Goal: Transaction & Acquisition: Book appointment/travel/reservation

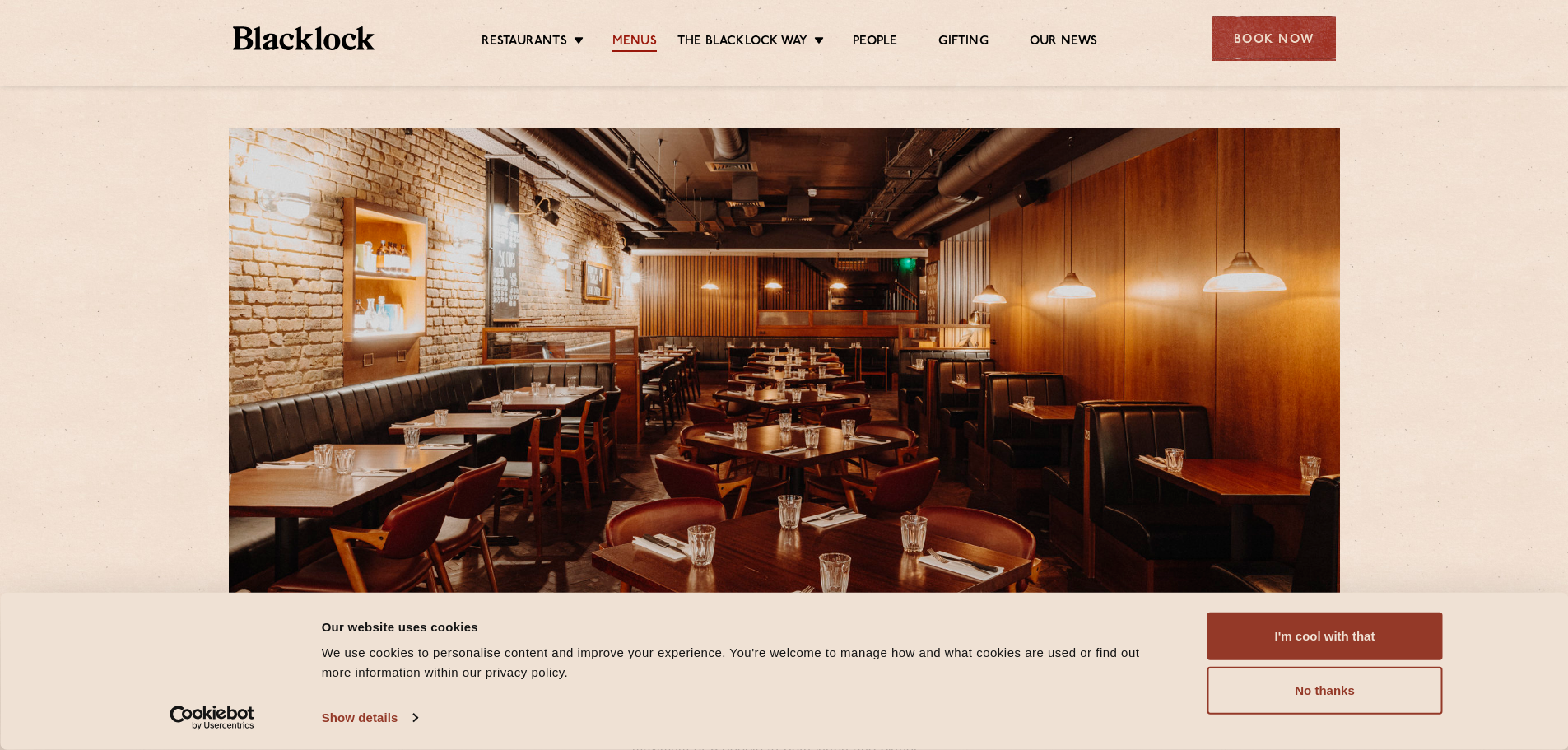
click at [645, 43] on link "Menus" at bounding box center [635, 43] width 44 height 18
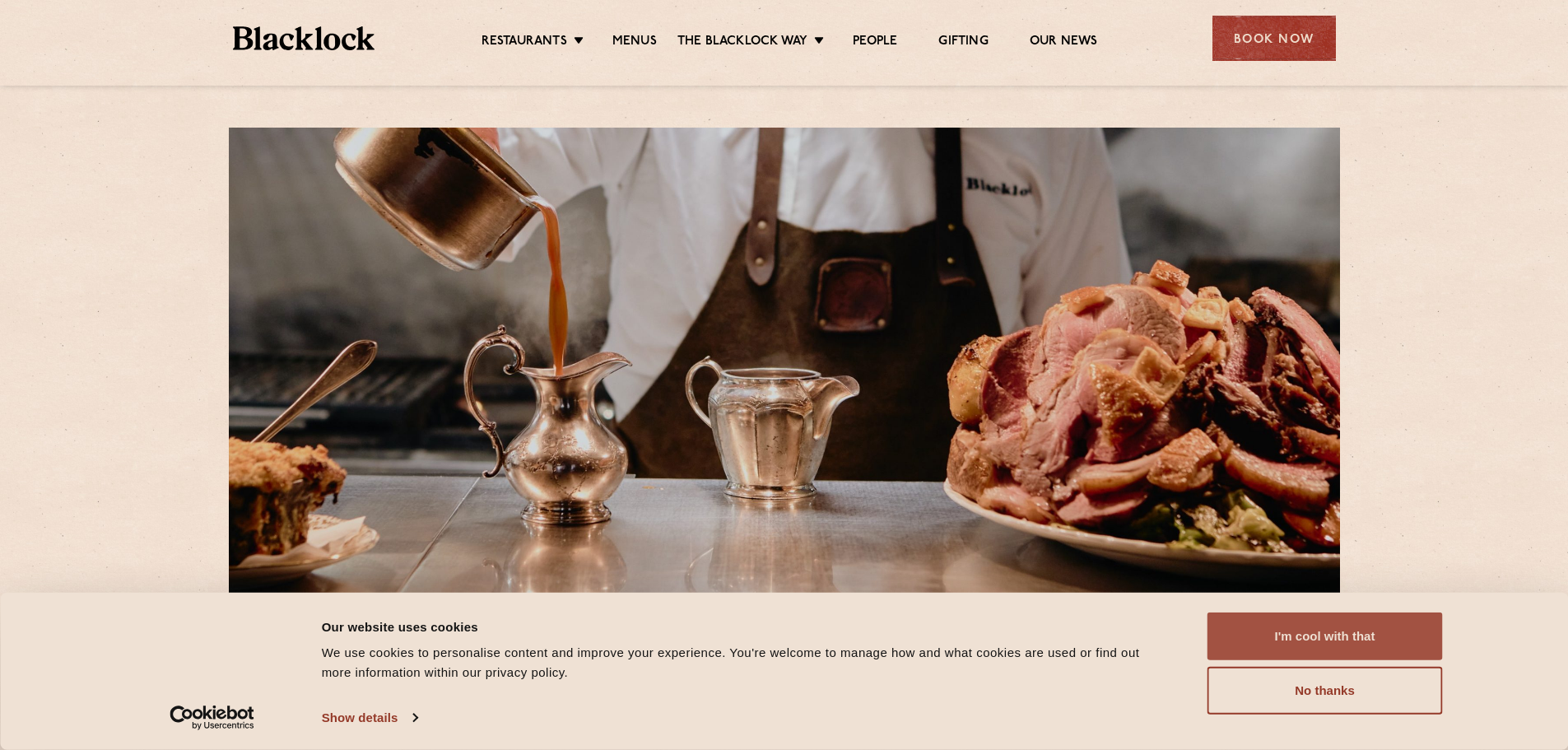
click at [1342, 633] on button "I'm cool with that" at bounding box center [1325, 637] width 235 height 47
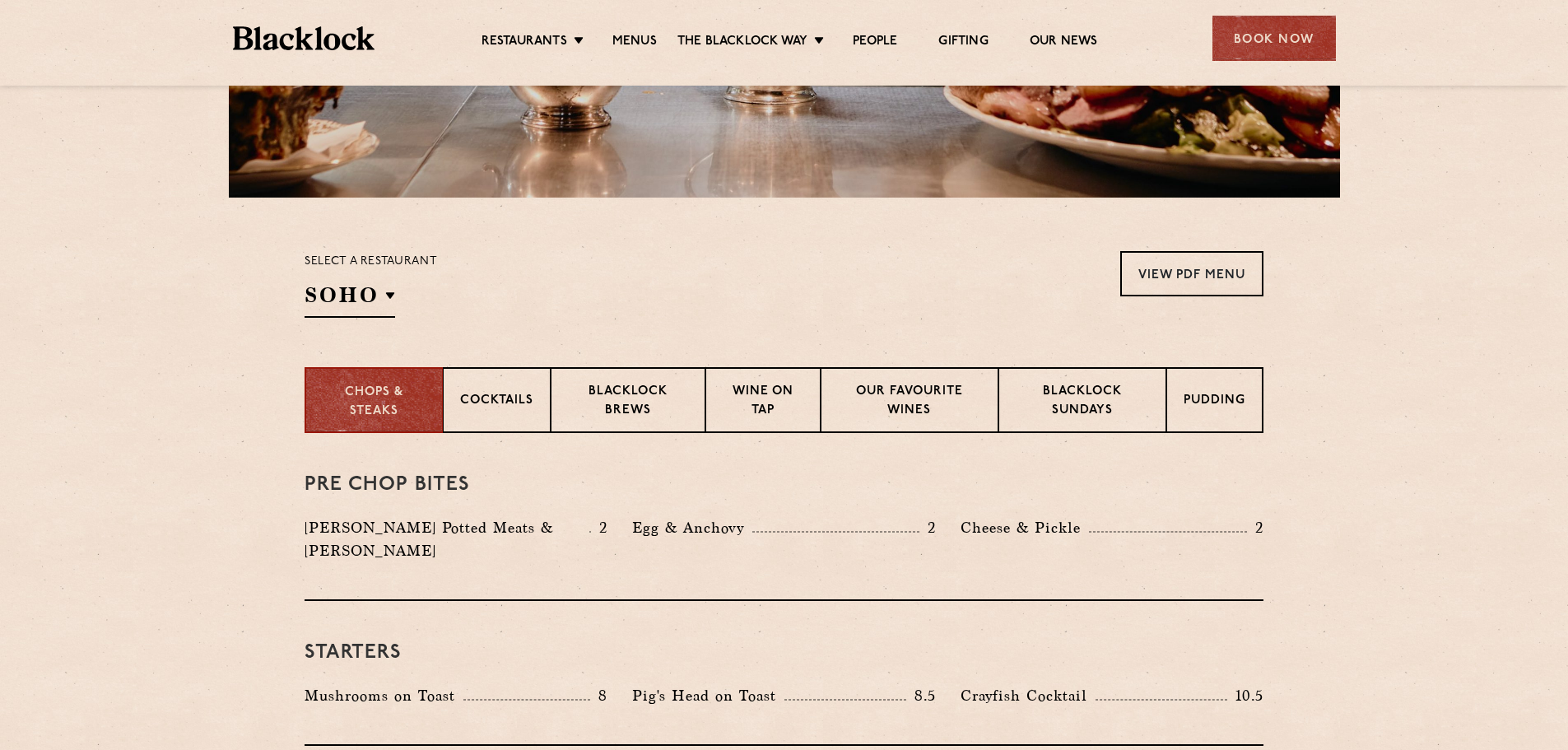
scroll to position [494, 0]
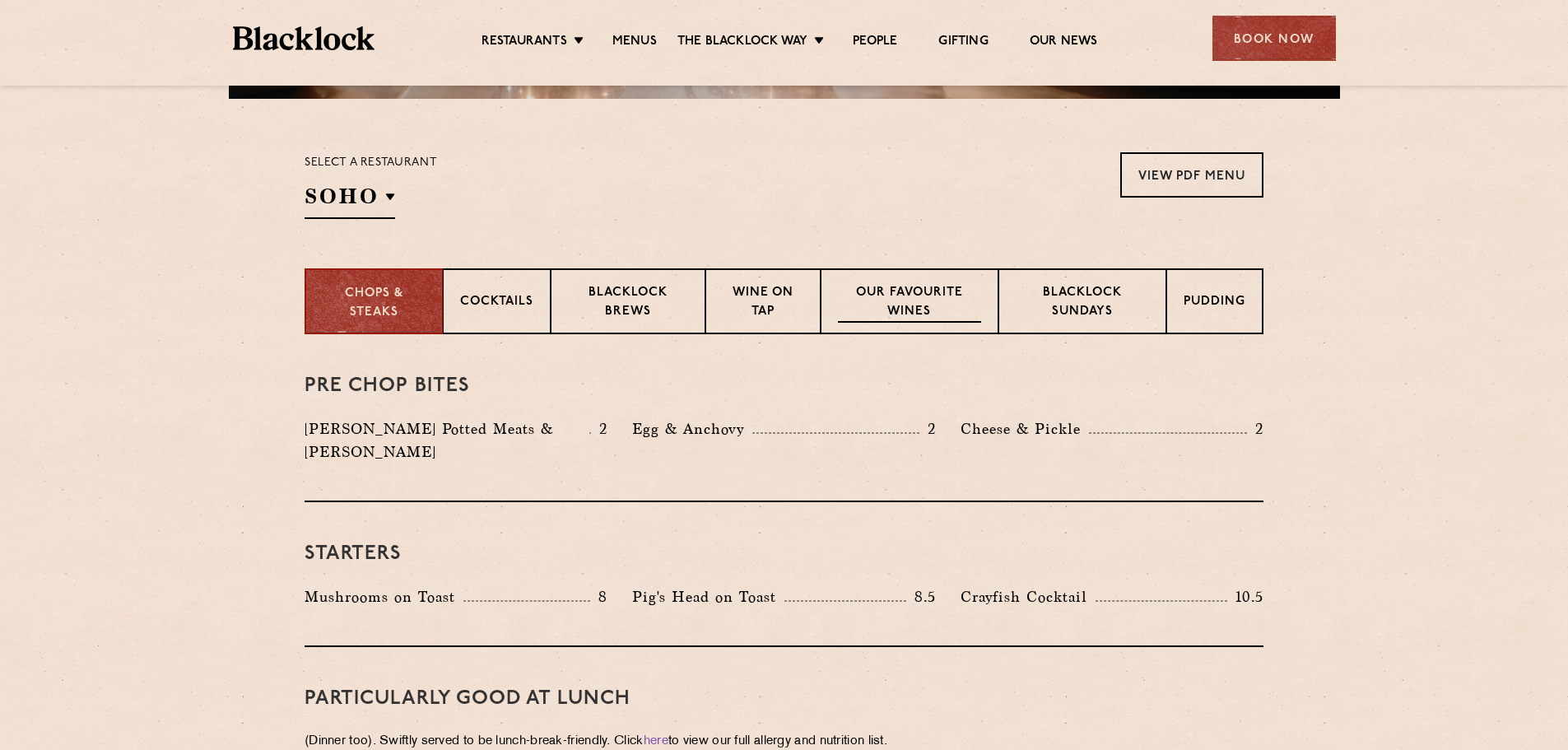
click at [915, 305] on p "Our favourite wines" at bounding box center [909, 303] width 143 height 39
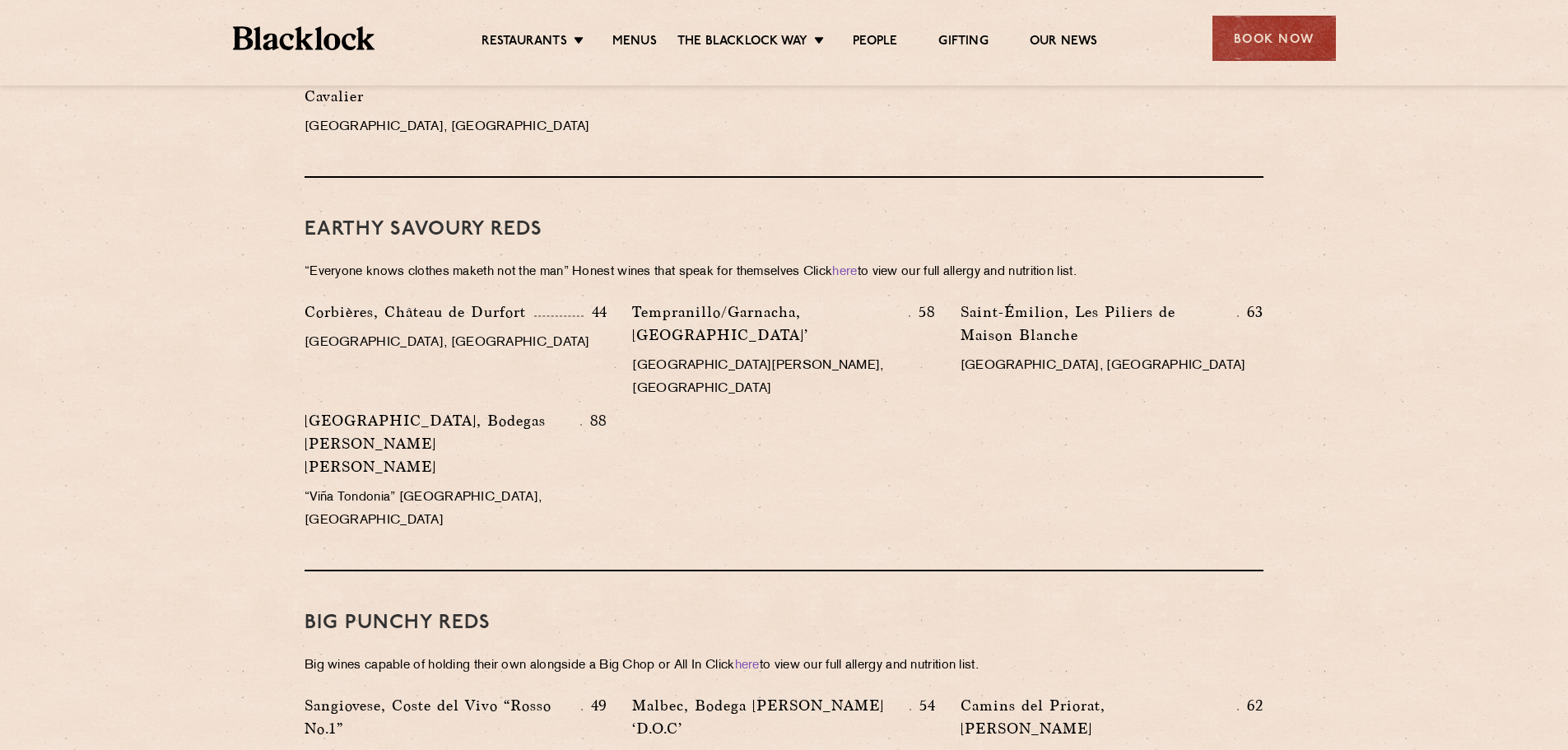
scroll to position [2140, 0]
